Goal: Information Seeking & Learning: Learn about a topic

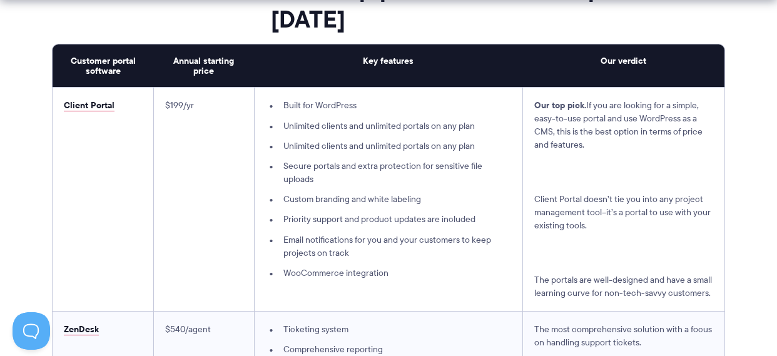
scroll to position [3291, 0]
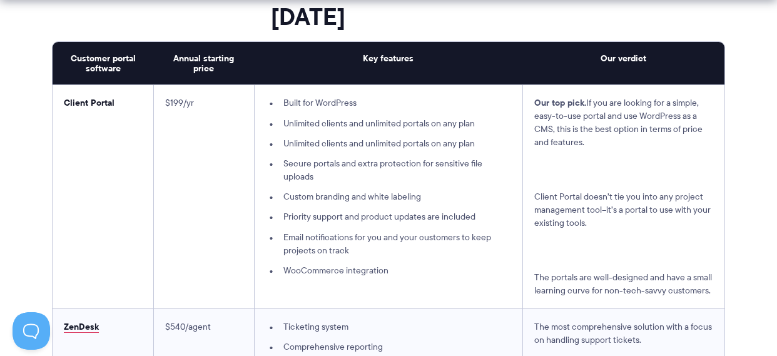
click at [98, 104] on link "Client Portal" at bounding box center [89, 103] width 51 height 14
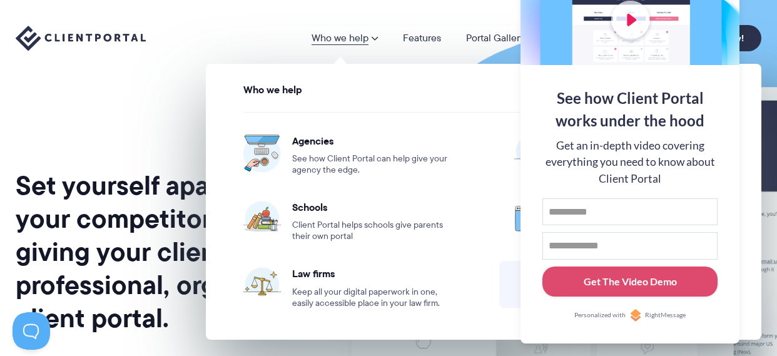
click at [364, 37] on link "Who we help" at bounding box center [344, 38] width 66 height 10
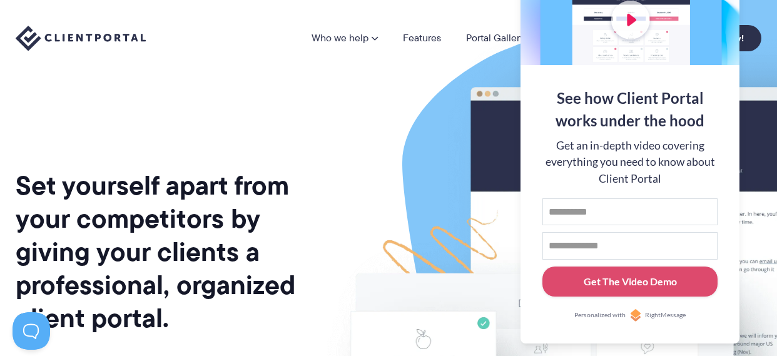
click at [350, 36] on link "Who we help" at bounding box center [344, 38] width 66 height 10
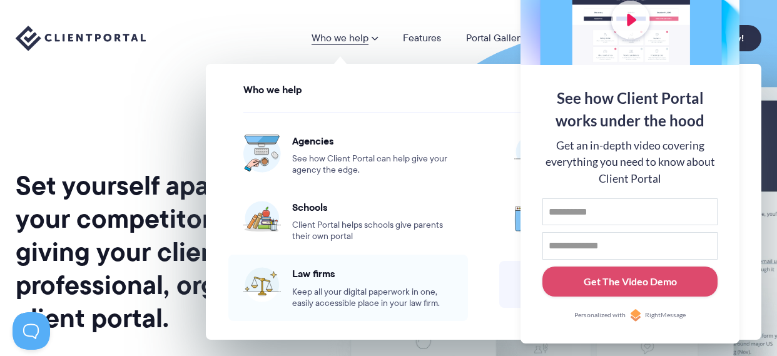
click at [338, 291] on span "Keep all your digital paperwork in one, easily accessible place in your law fir…" at bounding box center [372, 297] width 161 height 23
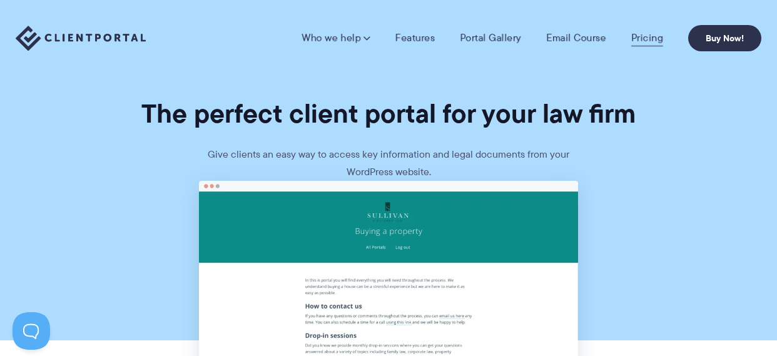
click at [654, 36] on link "Pricing" at bounding box center [647, 38] width 32 height 13
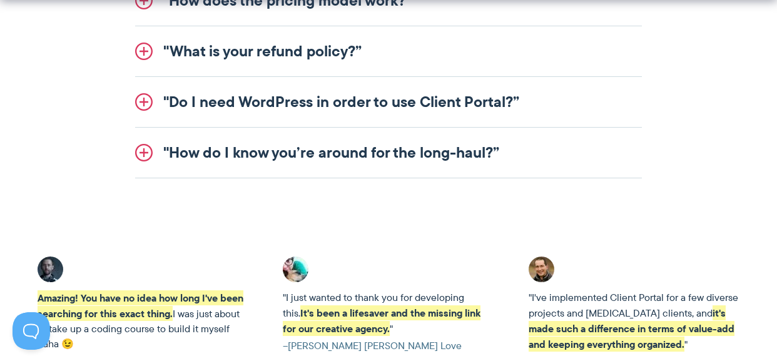
scroll to position [1856, 0]
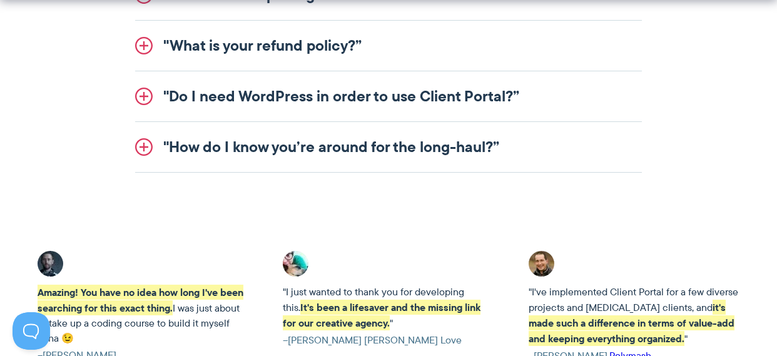
click at [144, 100] on link ""Do I need WordPress in order to use Client Portal?”" at bounding box center [388, 96] width 507 height 50
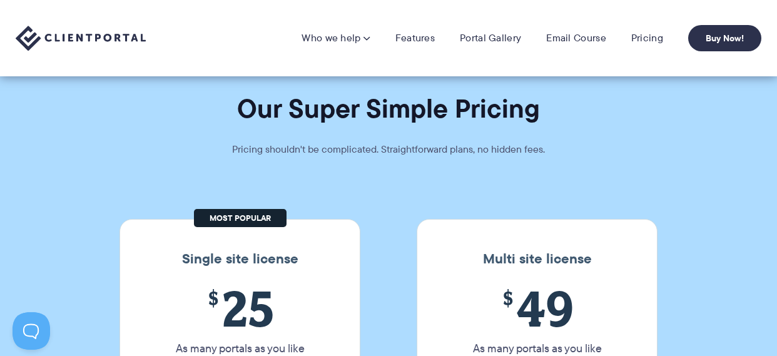
scroll to position [0, 0]
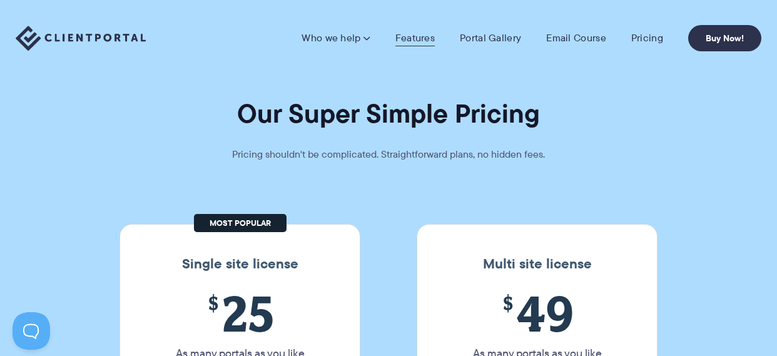
click at [422, 34] on link "Features" at bounding box center [414, 38] width 39 height 13
